Goal: Task Accomplishment & Management: Use online tool/utility

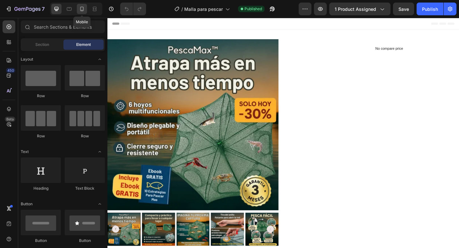
click at [81, 5] on div at bounding box center [82, 9] width 10 height 10
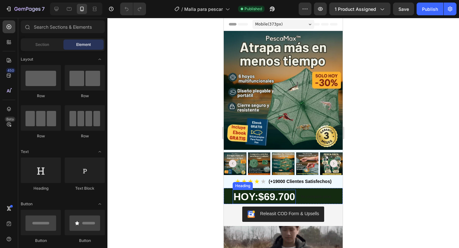
click at [271, 196] on span "$69.700" at bounding box center [276, 196] width 37 height 11
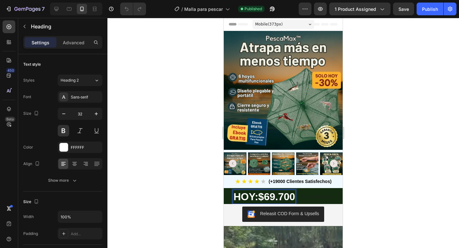
click at [275, 197] on span "$69.700" at bounding box center [276, 196] width 37 height 11
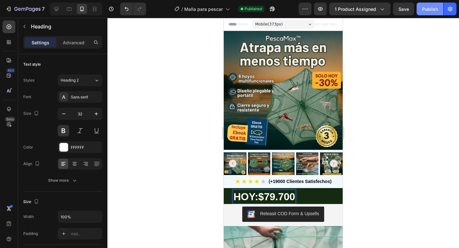
click at [421, 12] on button "Publish" at bounding box center [429, 9] width 27 height 13
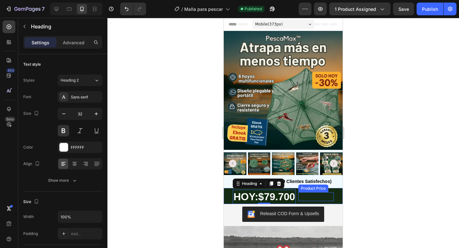
click at [308, 195] on p "No compare price" at bounding box center [316, 197] width 30 height 4
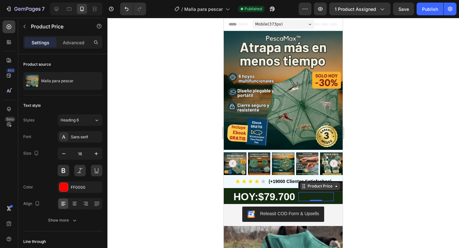
click at [310, 187] on div "Product Price" at bounding box center [319, 186] width 27 height 6
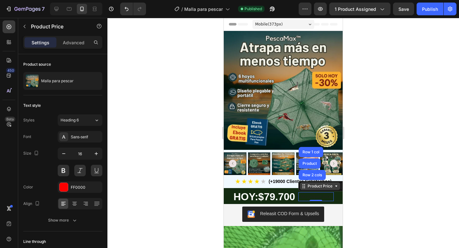
click at [305, 187] on icon at bounding box center [303, 185] width 5 height 5
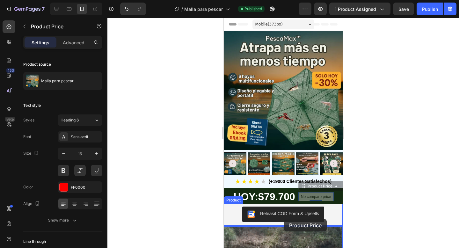
drag, startPoint x: 305, startPoint y: 187, endPoint x: 285, endPoint y: 221, distance: 39.9
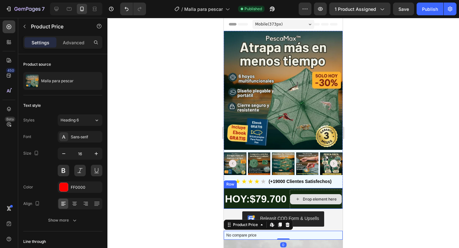
click at [310, 199] on div "Drop element here" at bounding box center [316, 199] width 52 height 10
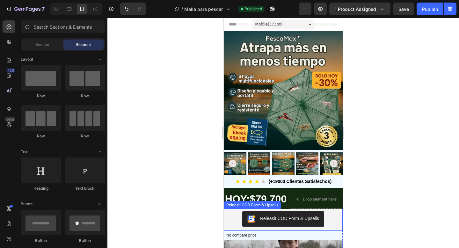
scroll to position [41, 0]
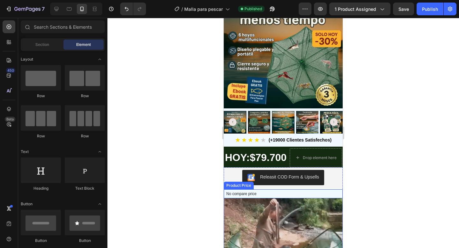
click at [249, 196] on p "No compare price" at bounding box center [283, 194] width 114 height 4
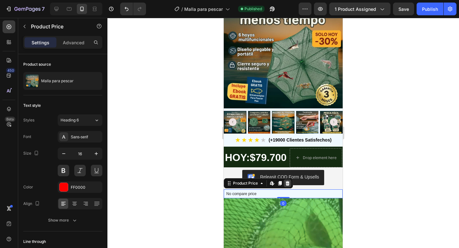
click at [286, 185] on icon at bounding box center [287, 183] width 4 height 4
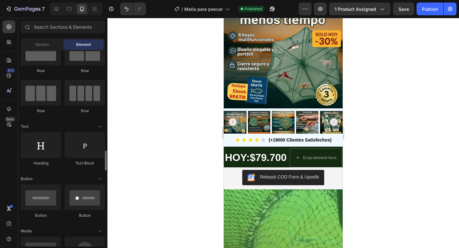
scroll to position [0, 0]
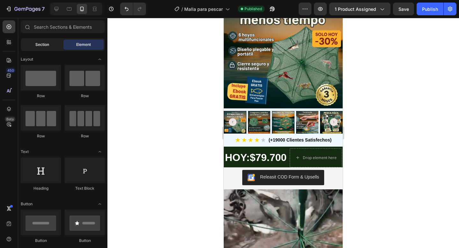
click at [46, 44] on span "Section" at bounding box center [42, 45] width 14 height 6
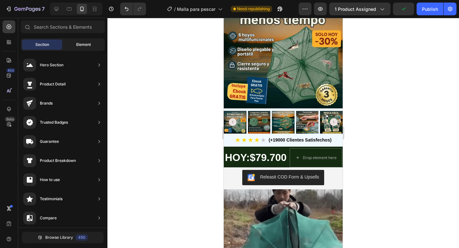
click at [76, 44] on div "Element" at bounding box center [83, 44] width 40 height 10
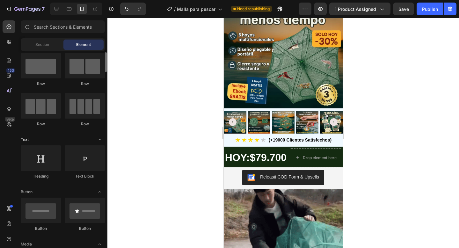
scroll to position [13, 0]
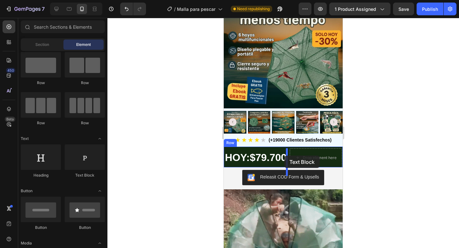
drag, startPoint x: 301, startPoint y: 173, endPoint x: 294, endPoint y: 160, distance: 14.8
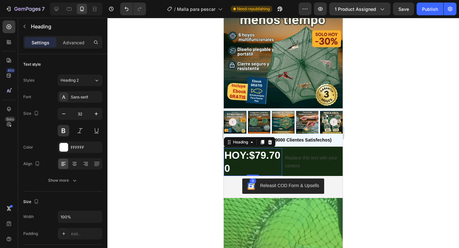
click at [256, 164] on span "$79.700" at bounding box center [252, 161] width 56 height 25
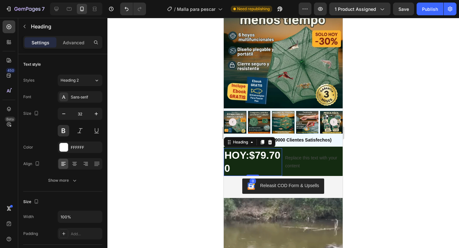
click at [297, 164] on div "Replace this text with your content" at bounding box center [313, 161] width 58 height 17
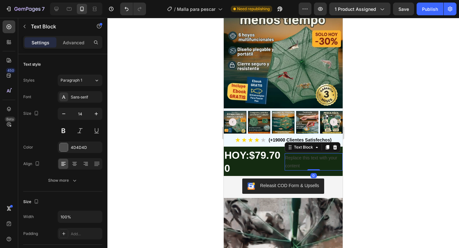
click at [320, 163] on div "Replace this text with your content" at bounding box center [313, 161] width 58 height 17
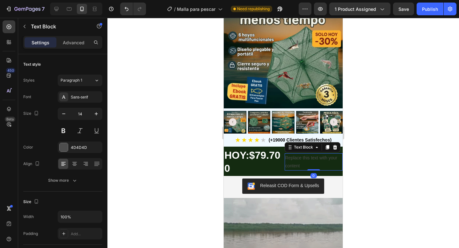
click at [320, 163] on p "Replace this text with your content" at bounding box center [313, 162] width 57 height 16
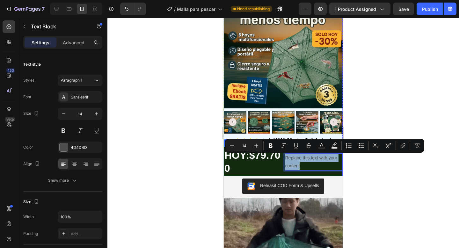
drag, startPoint x: 309, startPoint y: 165, endPoint x: 282, endPoint y: 159, distance: 27.3
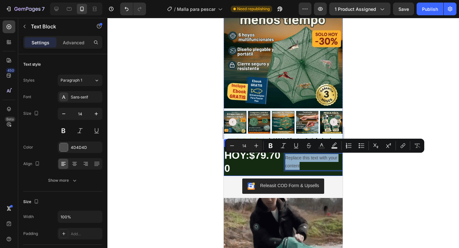
click at [282, 159] on div "$69,700 Product Price Product Price [DATE]: $79.700 Heading Replace this text w…" at bounding box center [283, 160] width 119 height 29
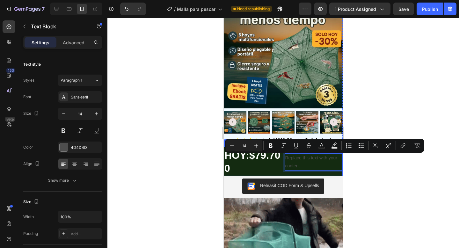
scroll to position [39, 0]
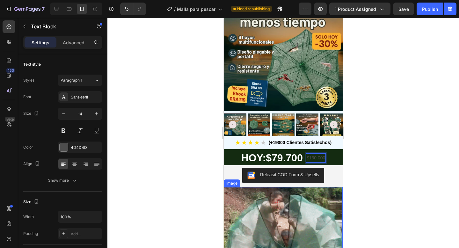
click at [308, 216] on img at bounding box center [283, 246] width 119 height 119
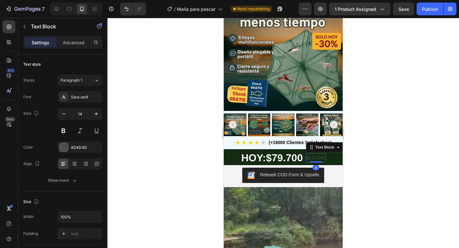
click at [313, 159] on p "$130.000" at bounding box center [315, 158] width 18 height 8
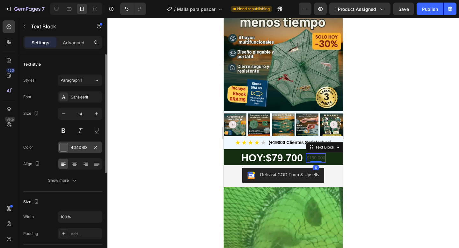
click at [74, 148] on div "4D4D4D" at bounding box center [80, 148] width 18 height 6
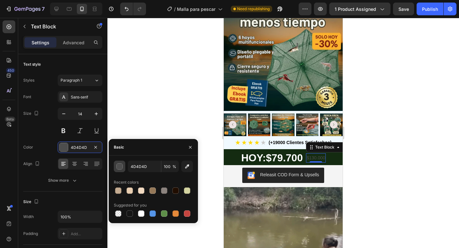
click at [119, 167] on div "button" at bounding box center [120, 166] width 6 height 6
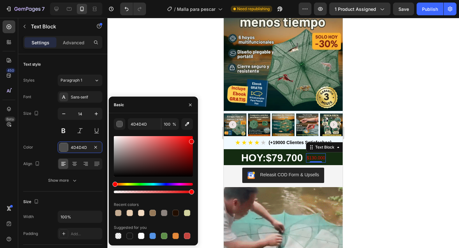
drag, startPoint x: 167, startPoint y: 152, endPoint x: 191, endPoint y: 140, distance: 26.8
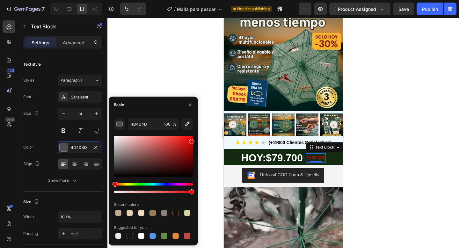
click at [191, 140] on div at bounding box center [153, 156] width 79 height 40
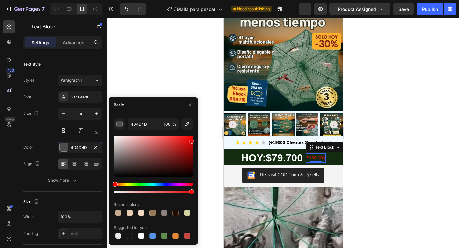
type input "E50606"
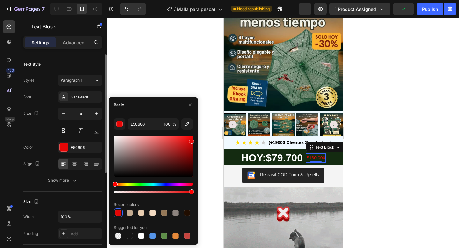
click at [57, 171] on div "Font Sans-serif Size 14 Color E50606 Align Show more" at bounding box center [62, 138] width 79 height 95
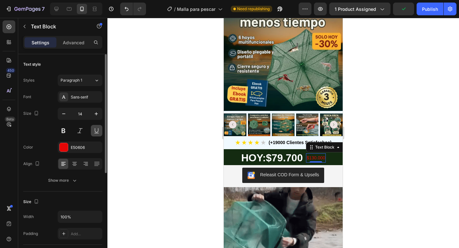
click at [97, 132] on button at bounding box center [96, 130] width 11 height 11
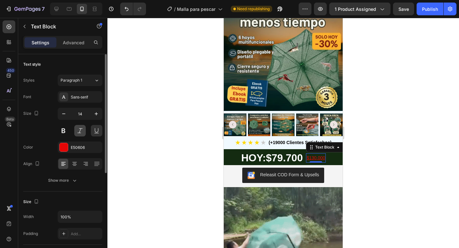
click at [84, 132] on button at bounding box center [79, 130] width 11 height 11
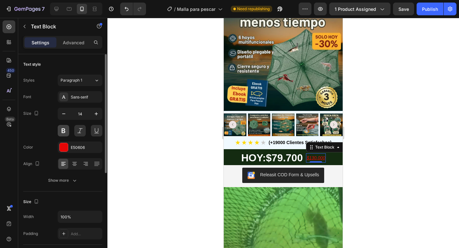
click at [63, 132] on button at bounding box center [63, 130] width 11 height 11
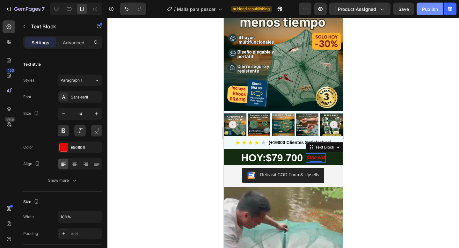
click at [430, 7] on div "Publish" at bounding box center [430, 9] width 16 height 7
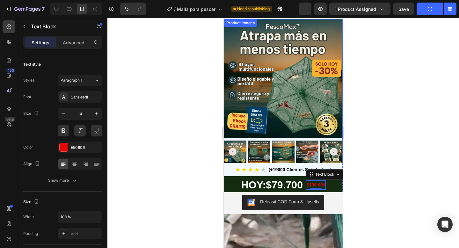
scroll to position [0, 0]
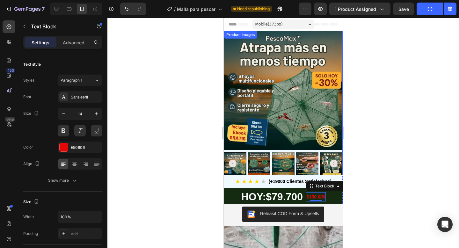
click at [259, 165] on img at bounding box center [259, 163] width 23 height 23
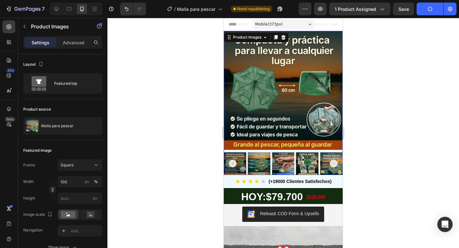
click at [259, 165] on img at bounding box center [259, 163] width 23 height 23
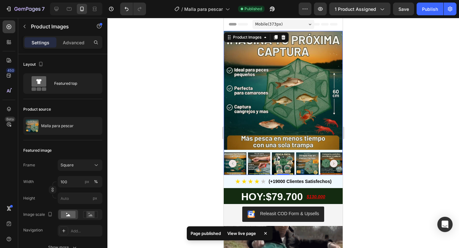
click at [285, 169] on img at bounding box center [283, 163] width 23 height 23
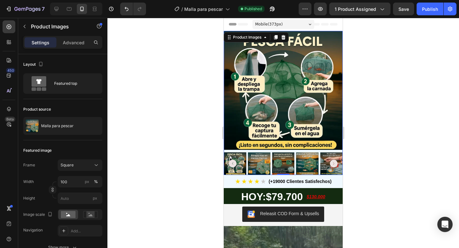
click at [307, 158] on img at bounding box center [307, 163] width 23 height 23
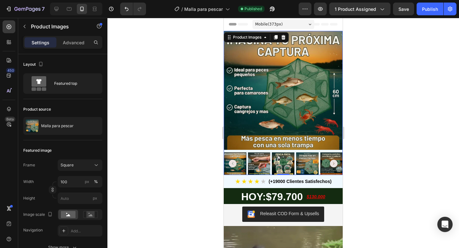
click at [258, 162] on img at bounding box center [259, 163] width 23 height 23
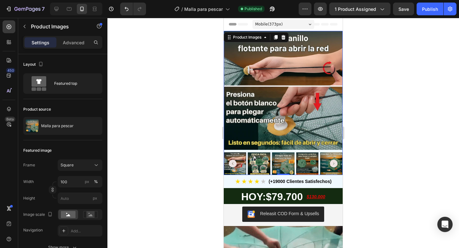
click at [312, 169] on img at bounding box center [307, 163] width 23 height 23
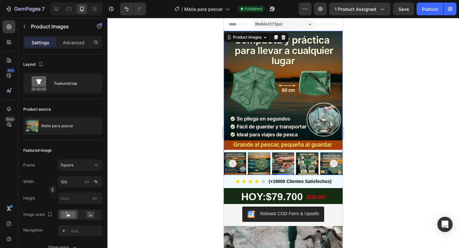
click at [325, 168] on img at bounding box center [331, 163] width 23 height 23
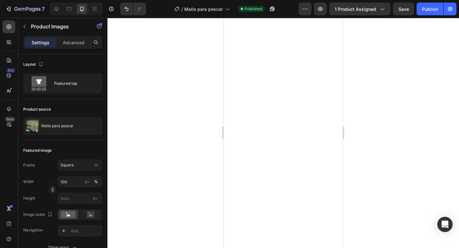
scroll to position [1519, 0]
